Goal: Navigation & Orientation: Find specific page/section

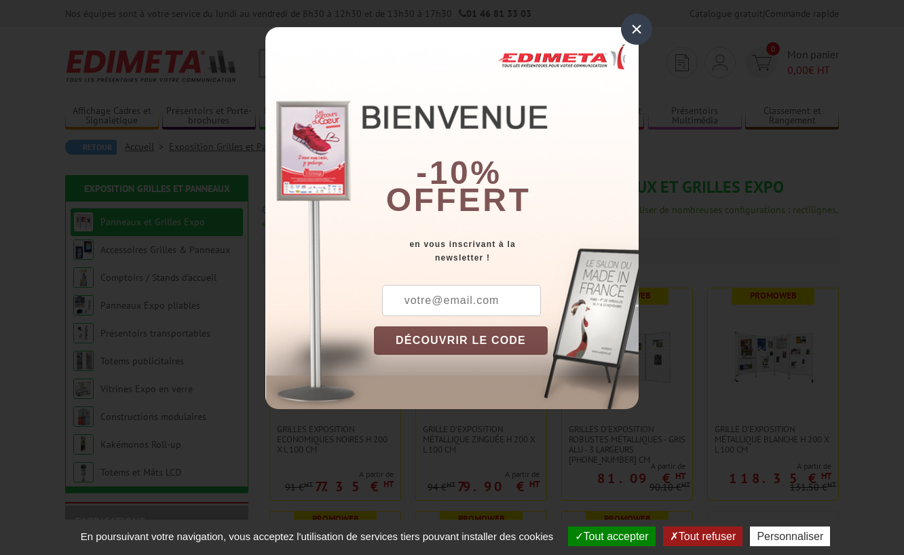
click at [635, 38] on div "×" at bounding box center [636, 29] width 31 height 31
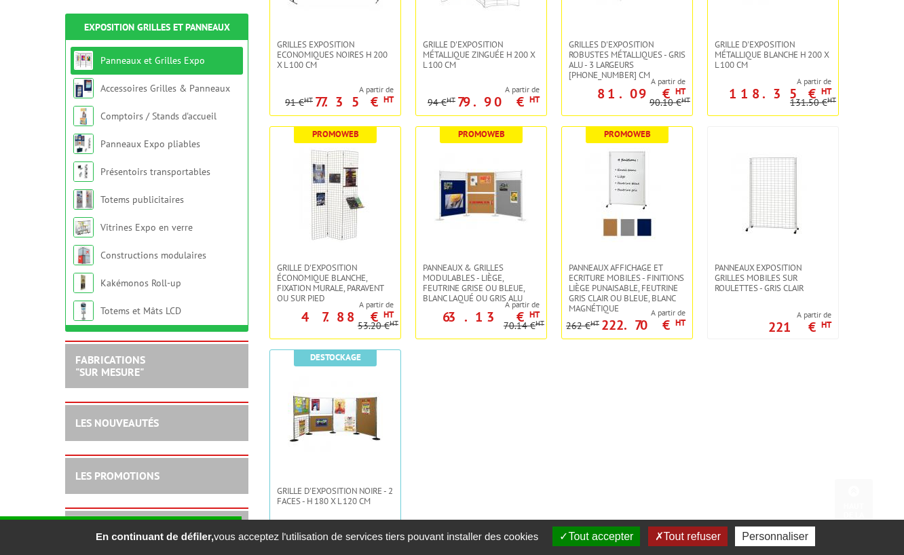
scroll to position [468, 0]
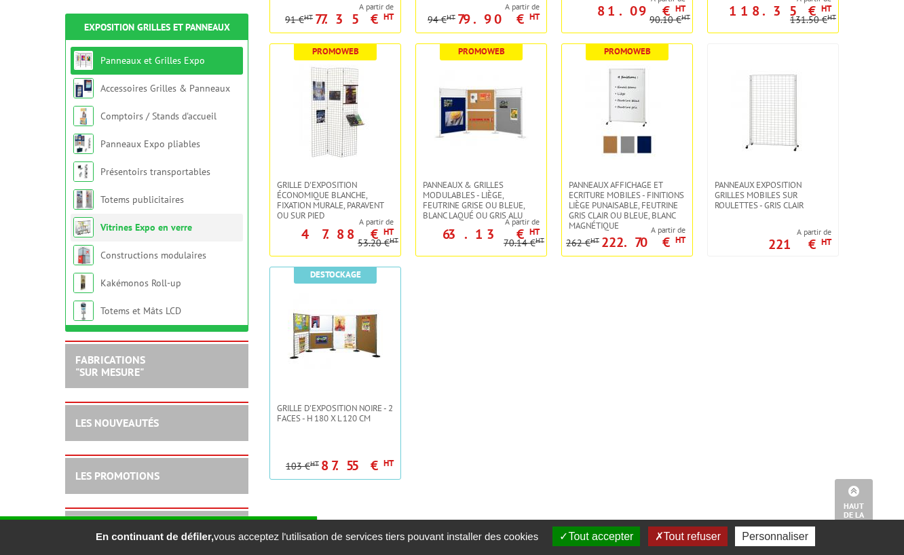
click at [150, 225] on link "Vitrines Expo en verre" at bounding box center [146, 227] width 92 height 12
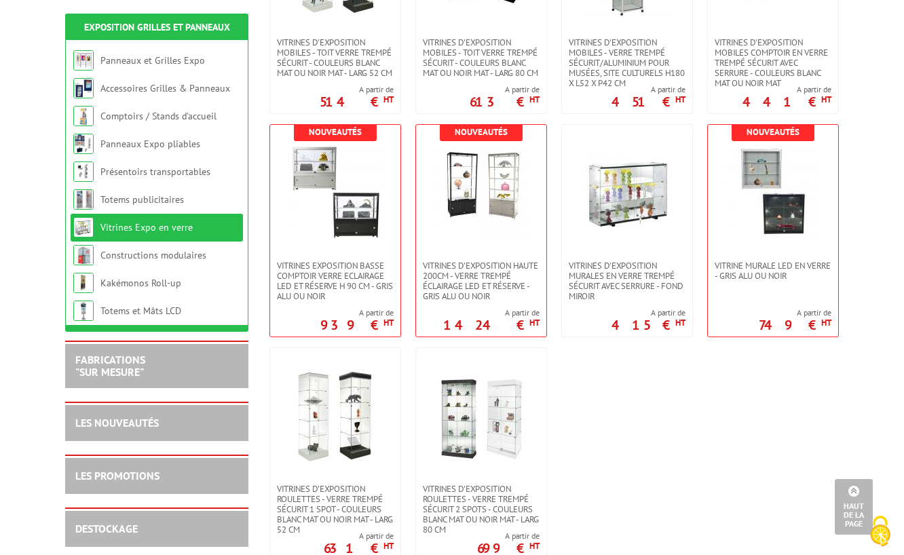
scroll to position [636, 0]
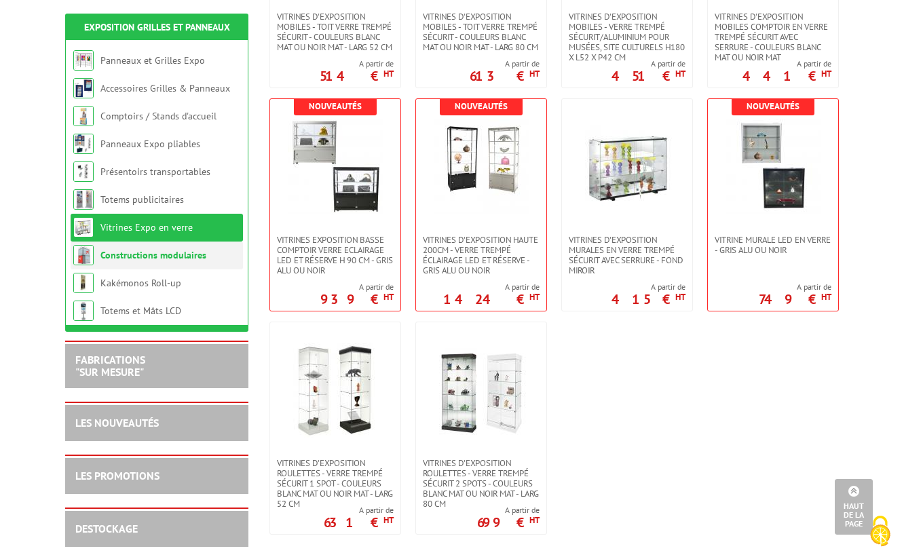
click at [154, 249] on link "Constructions modulaires" at bounding box center [153, 255] width 106 height 12
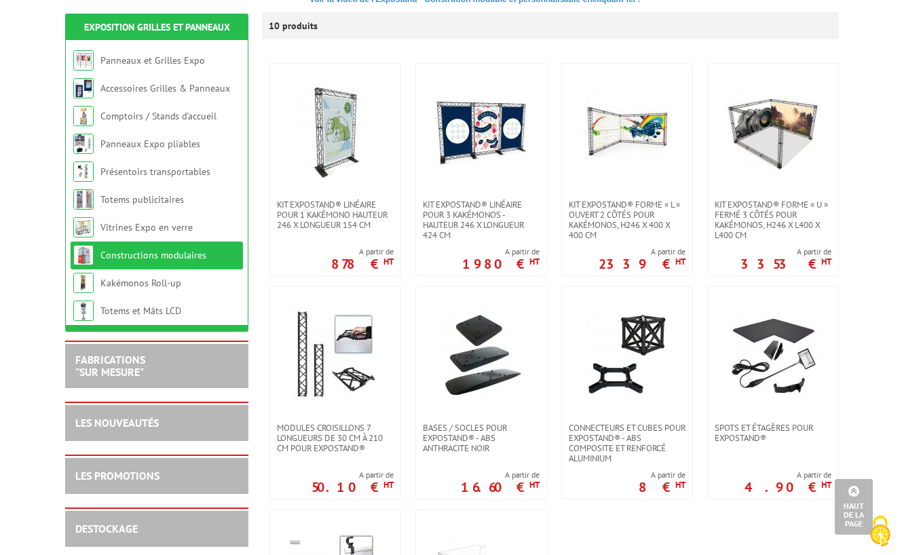
scroll to position [307, 0]
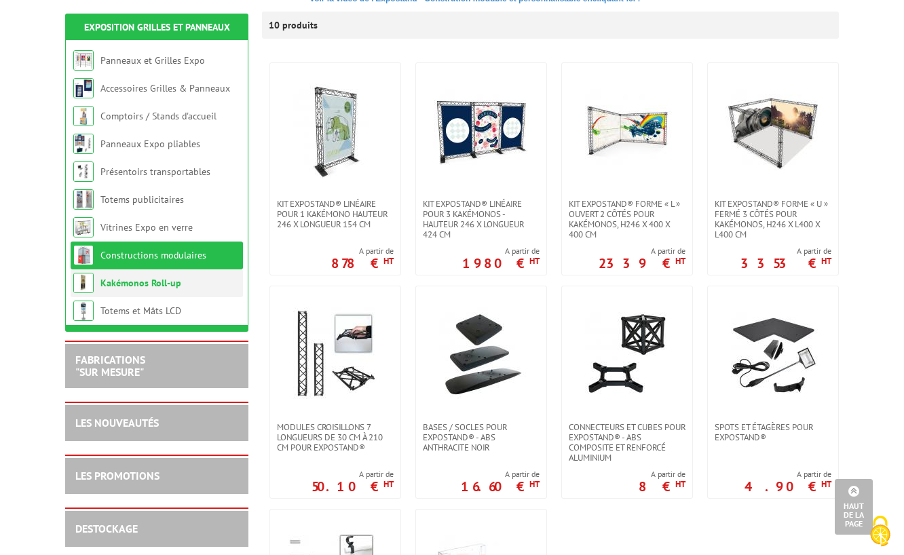
click at [160, 286] on link "Kakémonos Roll-up" at bounding box center [140, 283] width 81 height 12
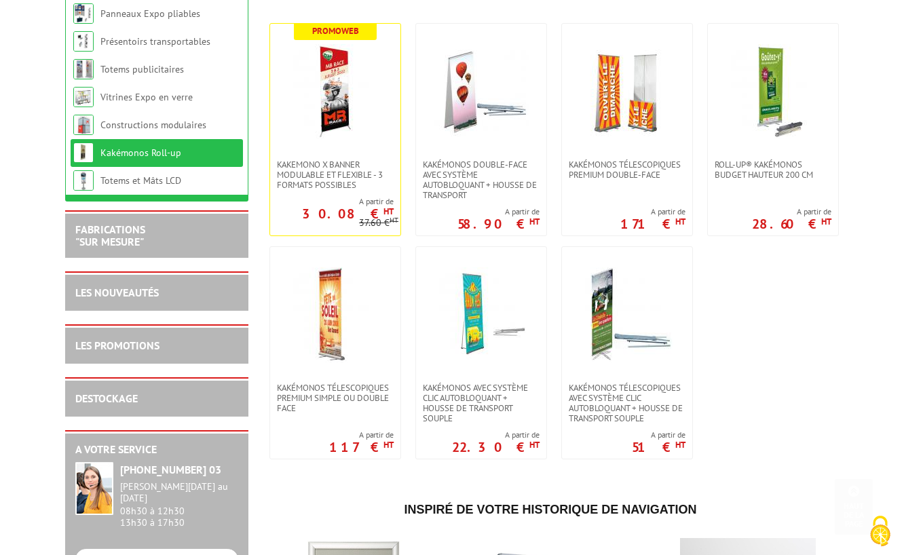
scroll to position [309, 0]
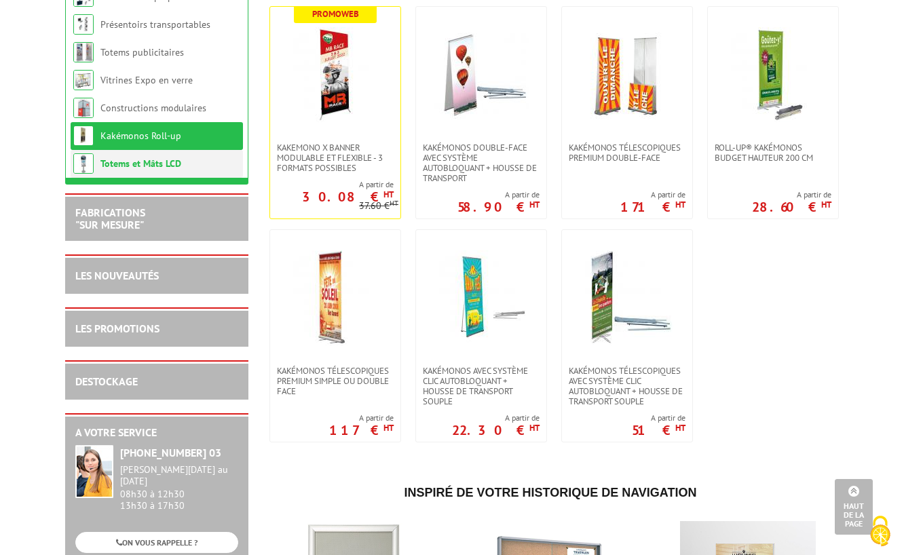
click at [155, 162] on link "Totems et Mâts LCD" at bounding box center [140, 164] width 81 height 12
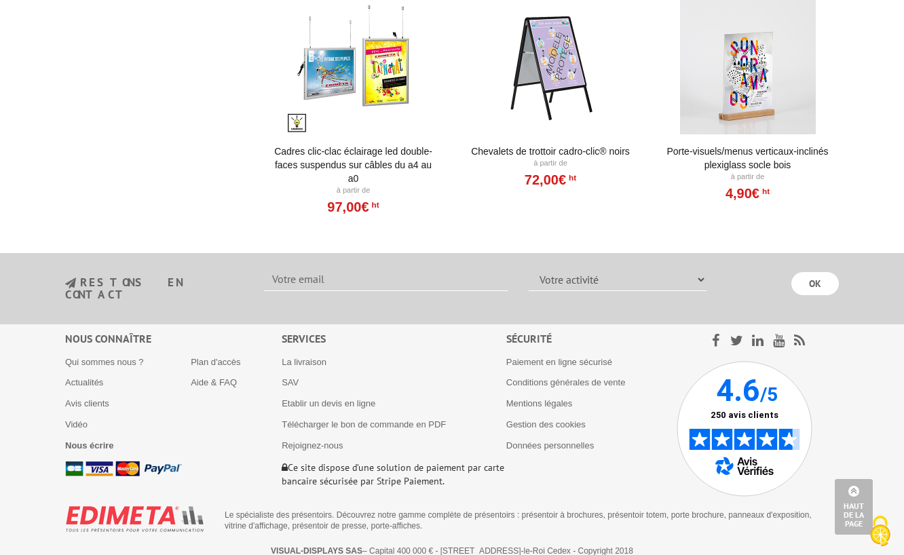
scroll to position [1042, 0]
